Goal: Information Seeking & Learning: Learn about a topic

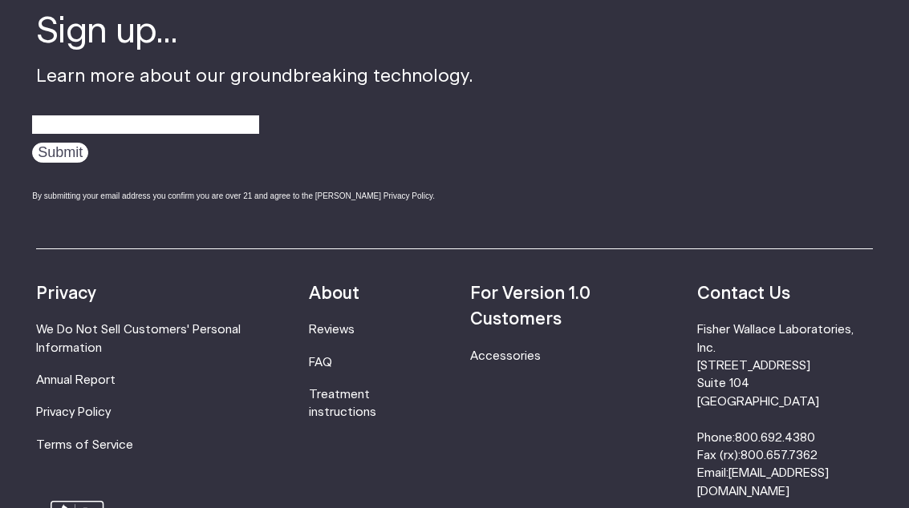
scroll to position [5142, 0]
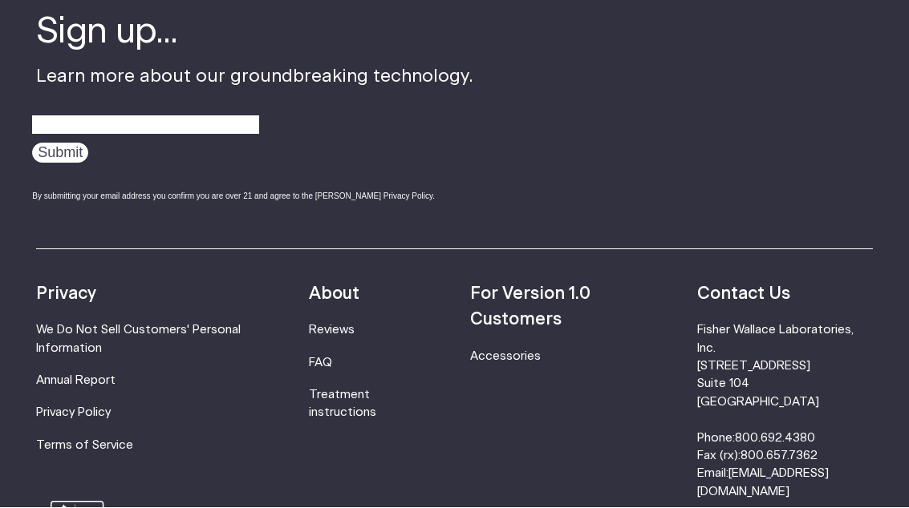
click at [358, 390] on link "Treatment instructions" at bounding box center [342, 405] width 67 height 30
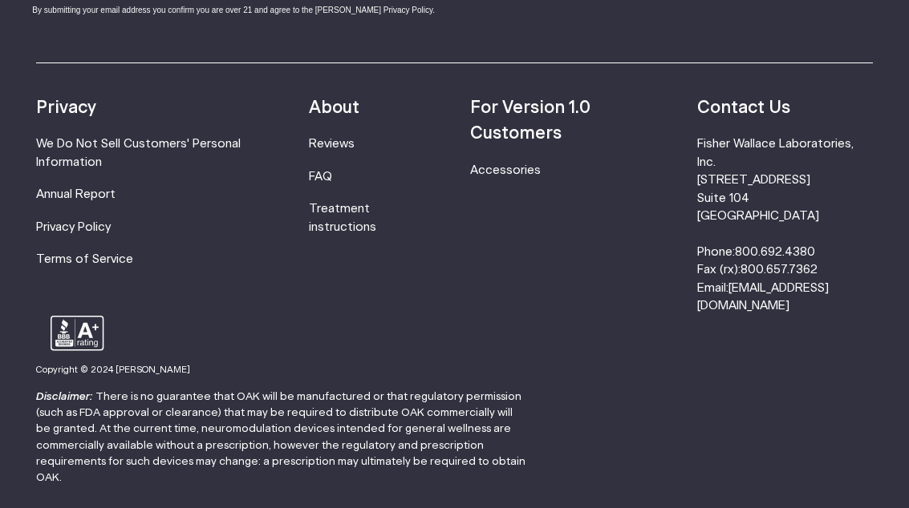
scroll to position [4819, 0]
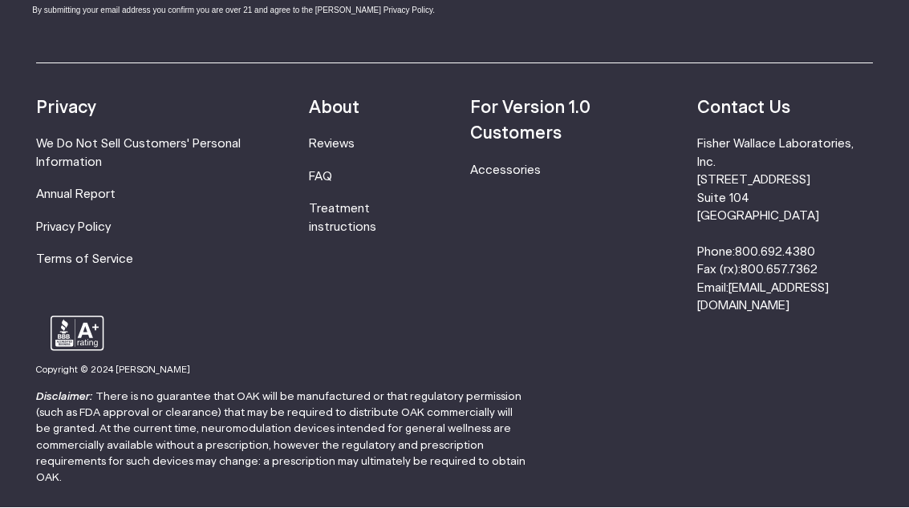
click at [515, 168] on link "Accessories" at bounding box center [505, 171] width 71 height 12
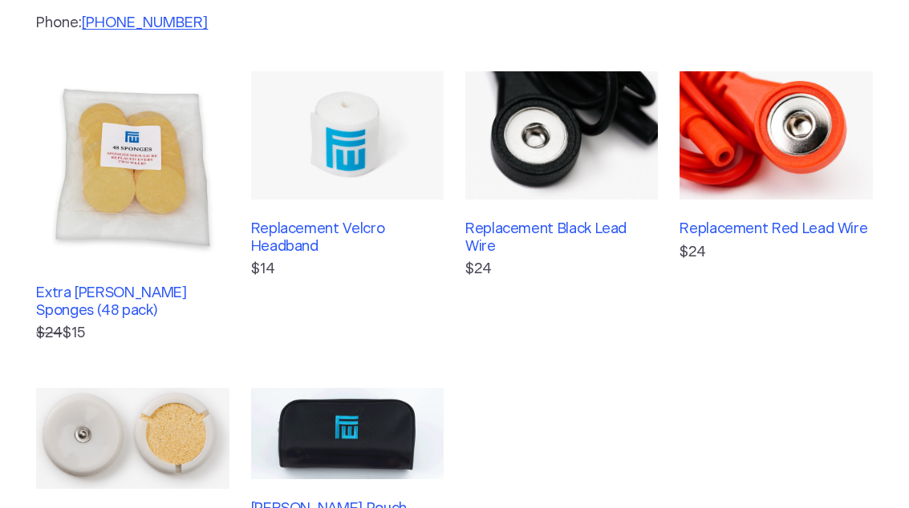
scroll to position [324, 0]
click at [128, 300] on h3 "Extra Fisher Wallace Sponges (48 pack)" at bounding box center [132, 303] width 192 height 34
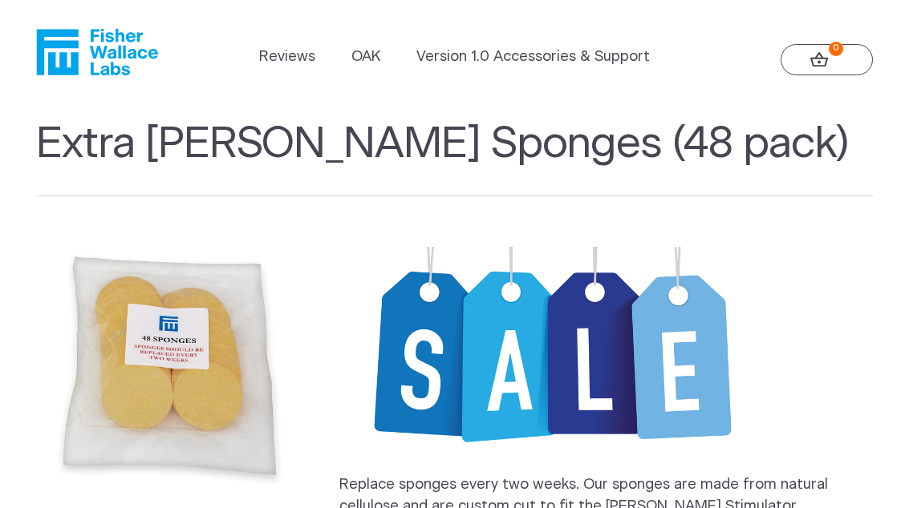
click at [376, 57] on link "OAK" at bounding box center [365, 58] width 29 height 22
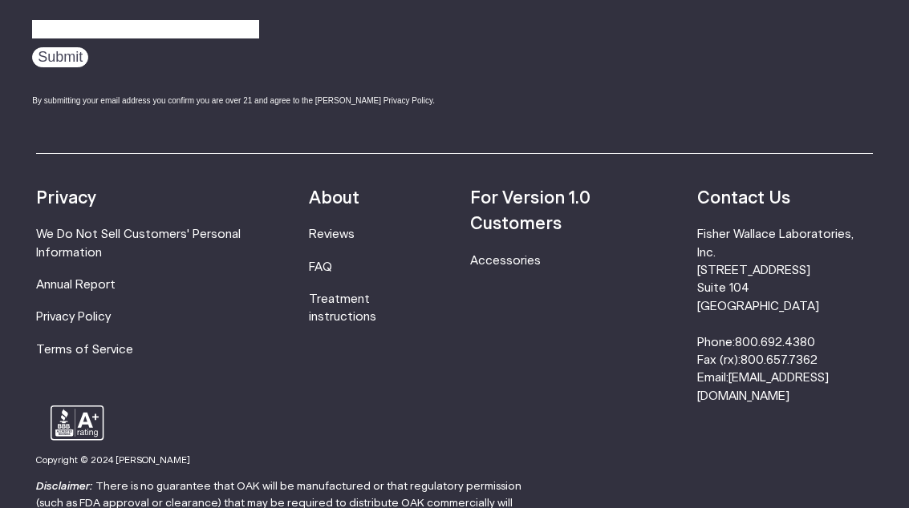
scroll to position [2671, 0]
click at [332, 261] on link "FAQ" at bounding box center [320, 267] width 23 height 12
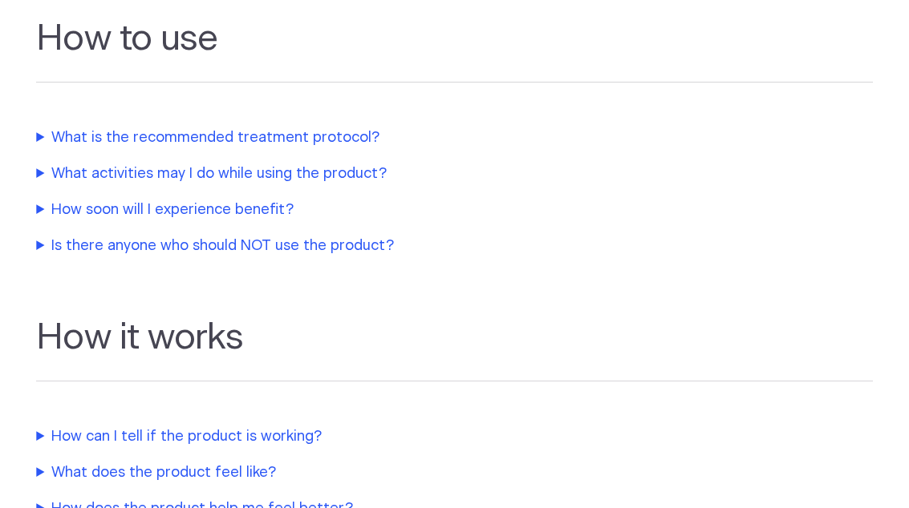
scroll to position [512, 0]
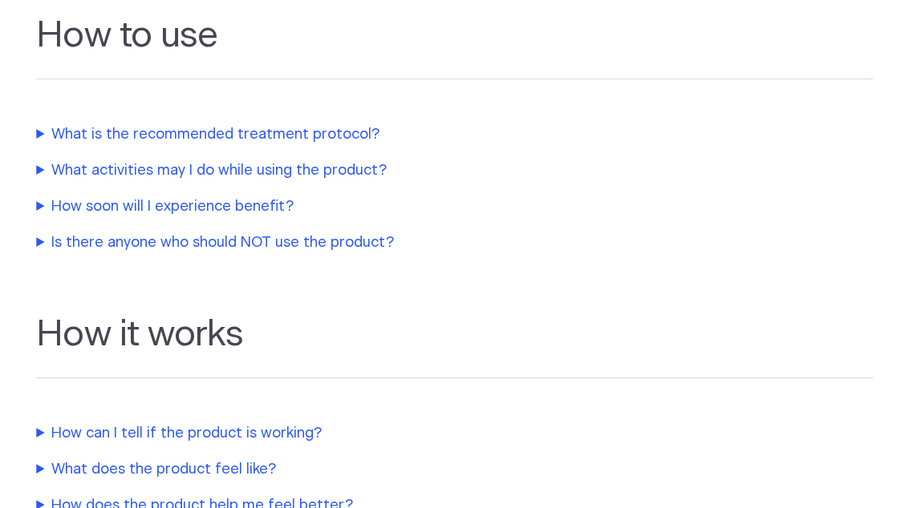
click at [330, 167] on summary "What activities may I do while using the product?" at bounding box center [373, 172] width 674 height 22
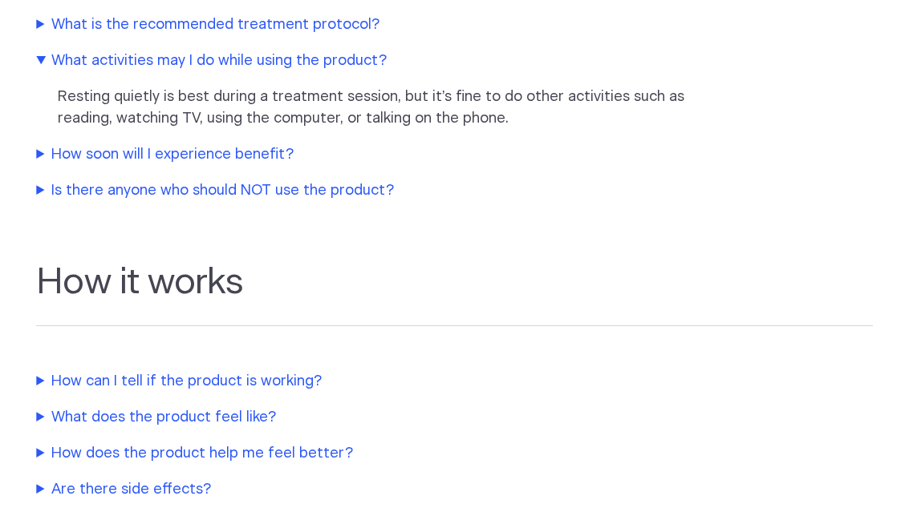
scroll to position [624, 0]
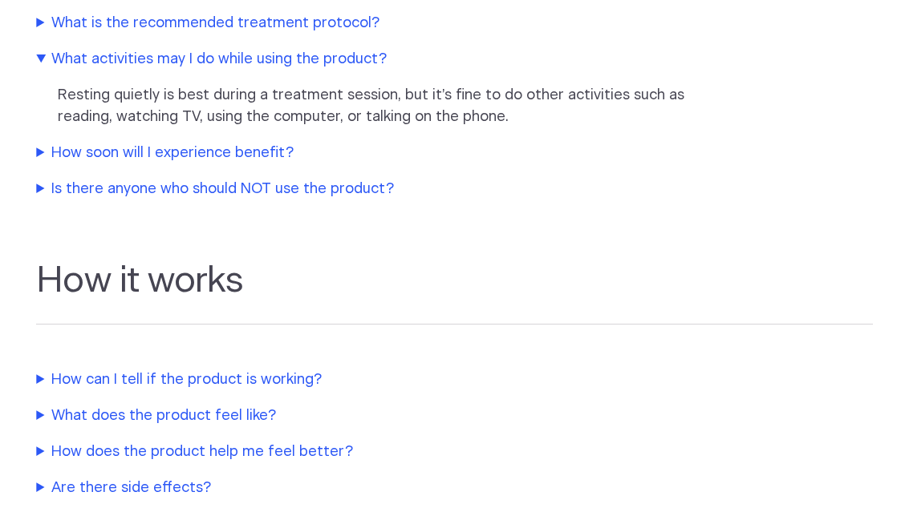
click at [261, 152] on summary "How soon will I experience benefit?" at bounding box center [373, 155] width 674 height 22
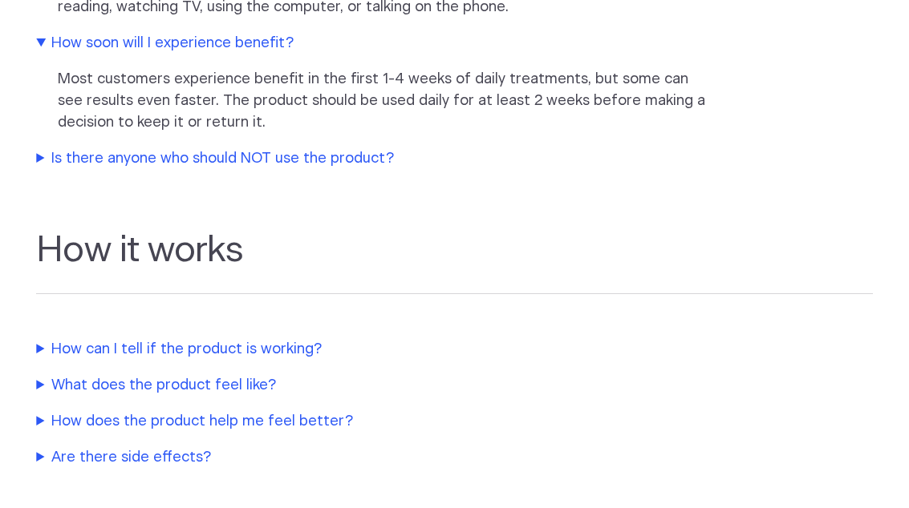
scroll to position [735, 0]
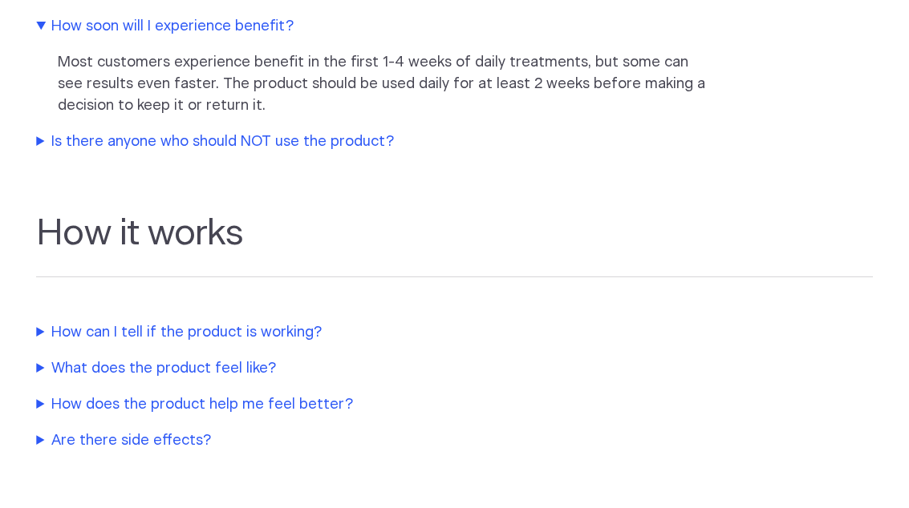
click at [329, 141] on summary "Is there anyone who should NOT use the product?" at bounding box center [373, 143] width 674 height 22
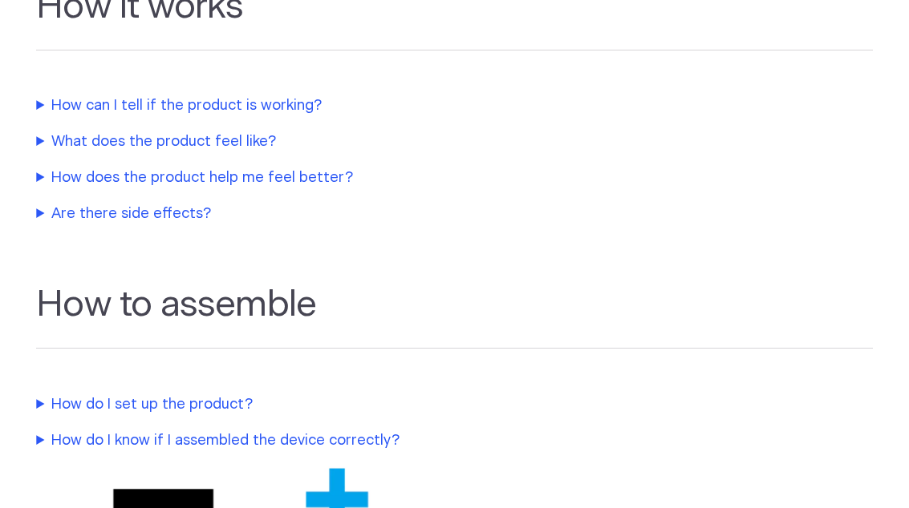
scroll to position [1347, 0]
click at [273, 117] on summary "How can I tell if the product is working?" at bounding box center [373, 106] width 674 height 22
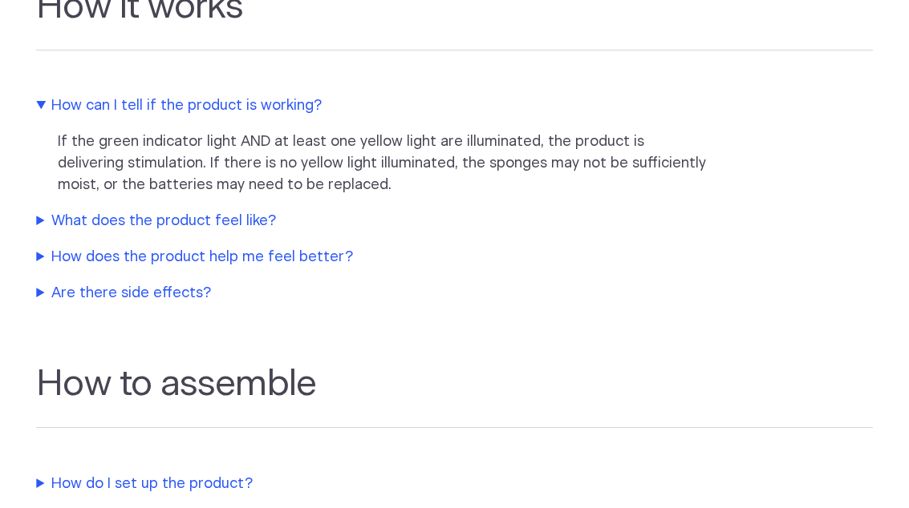
click at [214, 233] on summary "What does the product feel like?" at bounding box center [373, 222] width 674 height 22
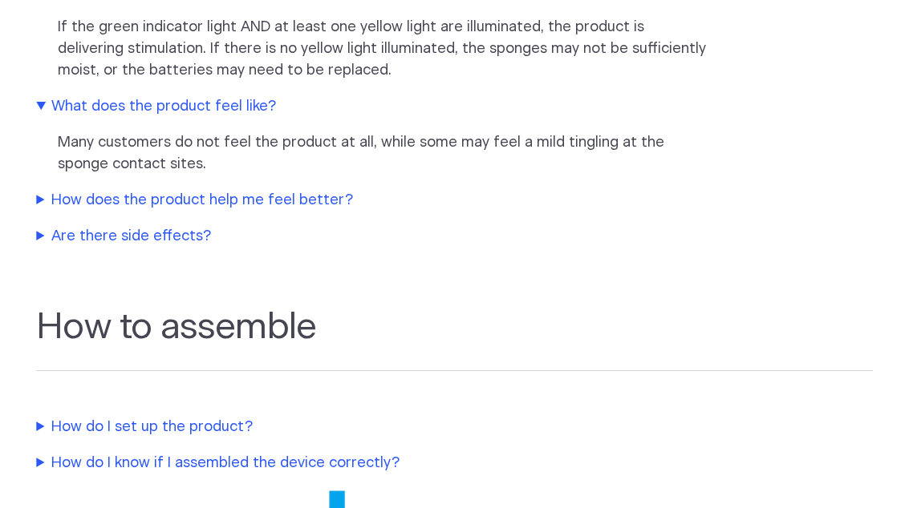
scroll to position [1464, 0]
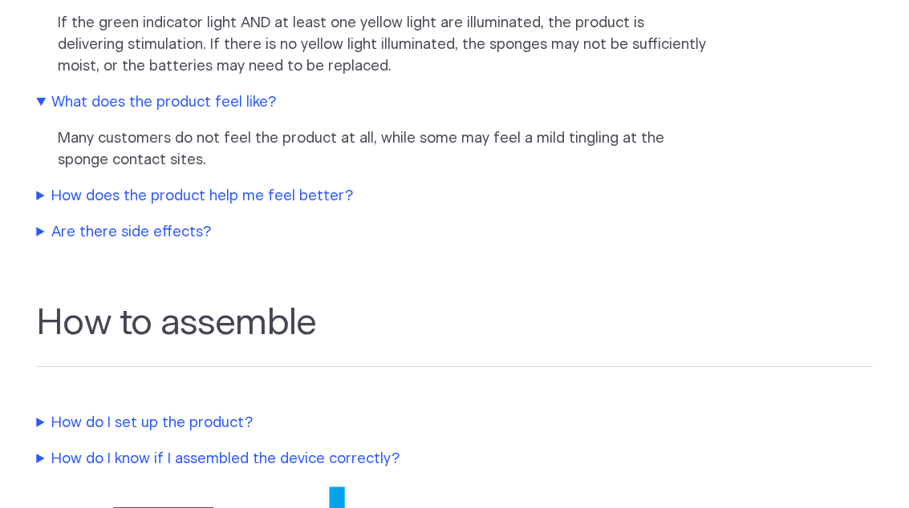
click at [282, 209] on summary "How does the product help me feel better?" at bounding box center [373, 198] width 674 height 22
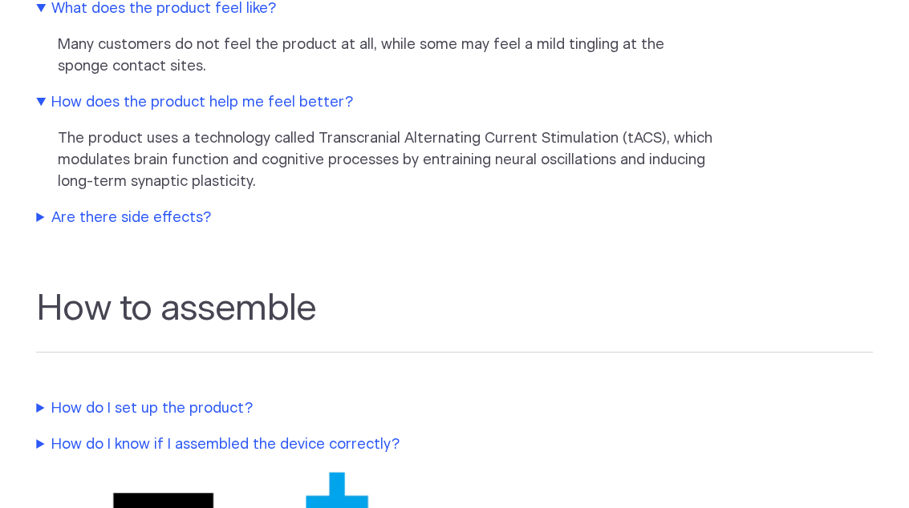
scroll to position [1559, 0]
click at [171, 229] on summary "Are there side effects?" at bounding box center [373, 219] width 674 height 22
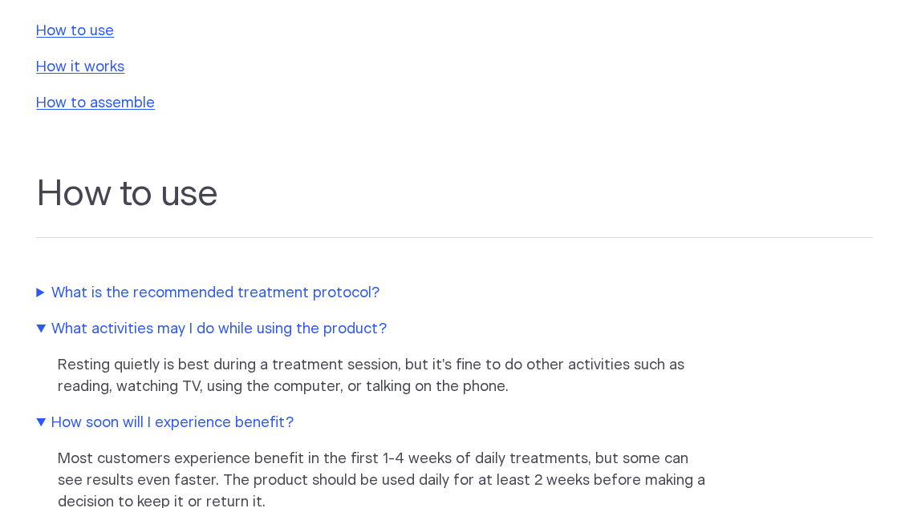
scroll to position [0, 0]
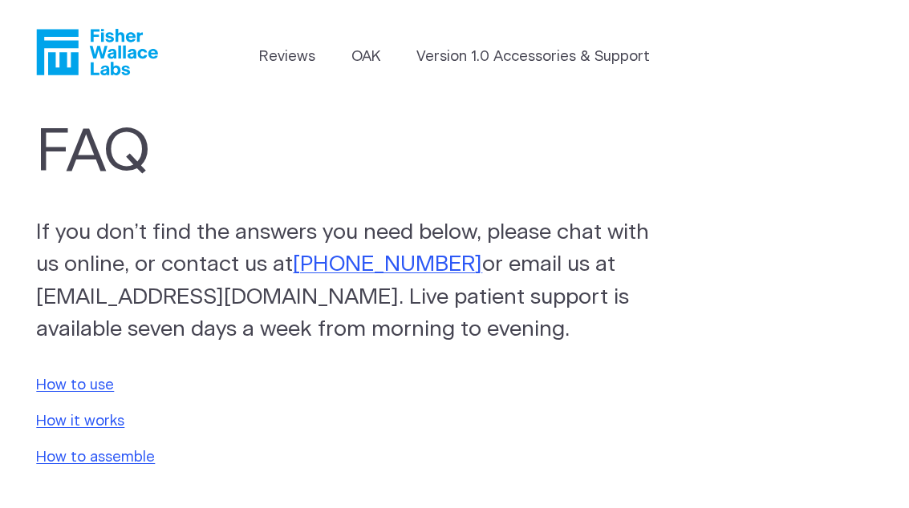
click at [369, 59] on link "OAK" at bounding box center [365, 58] width 29 height 22
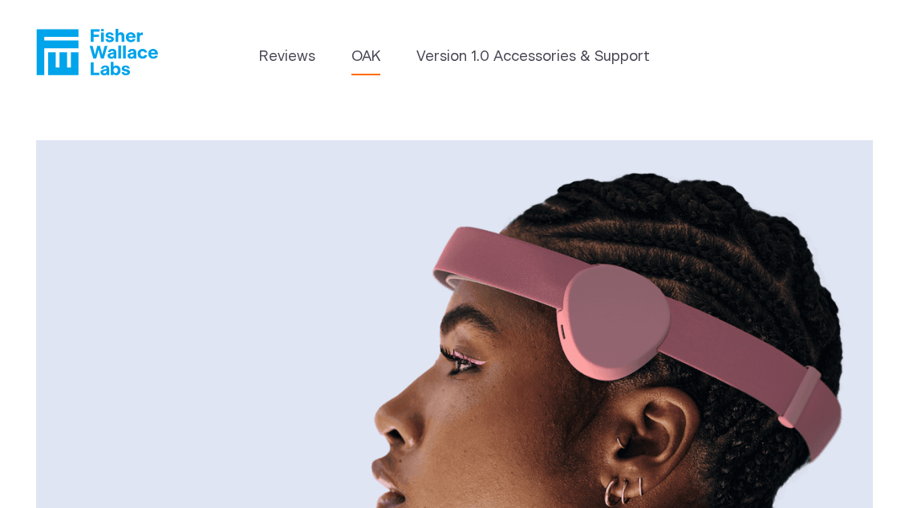
click at [516, 59] on link "Version 1.0 Accessories & Support" at bounding box center [532, 58] width 233 height 22
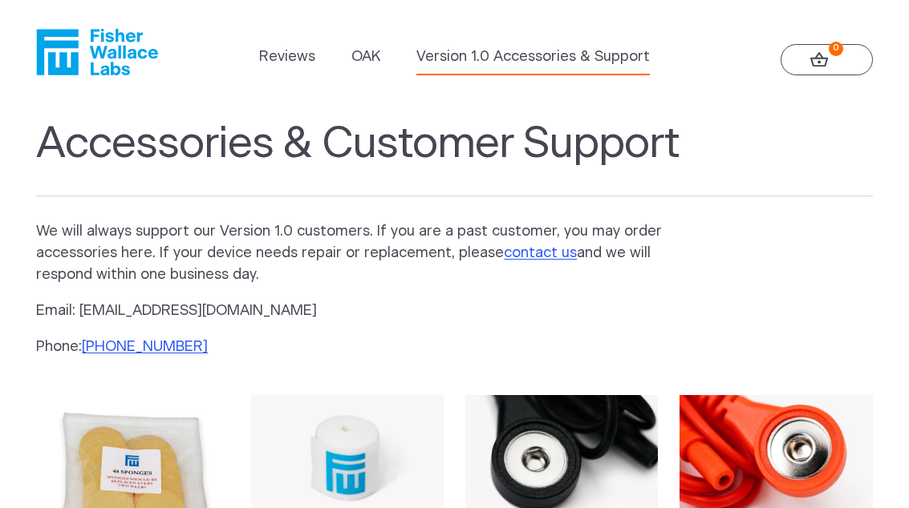
click at [111, 59] on icon "Fisher Wallace" at bounding box center [103, 52] width 110 height 47
